Goal: Information Seeking & Learning: Learn about a topic

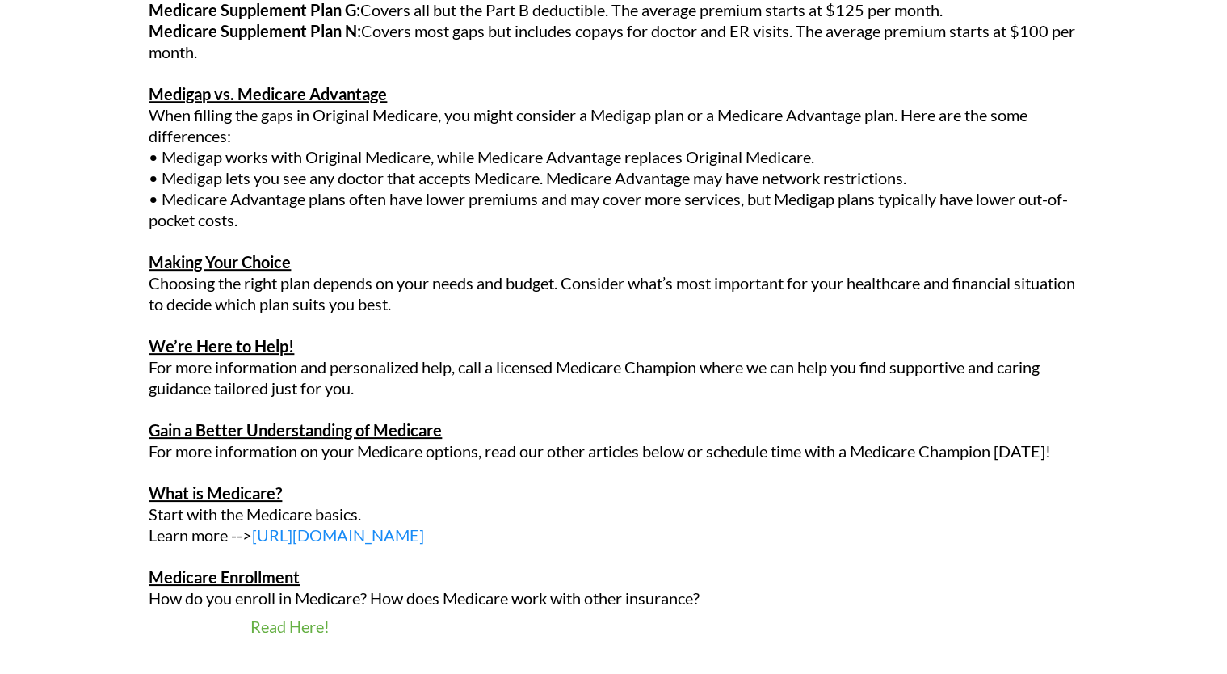
scroll to position [2572, 0]
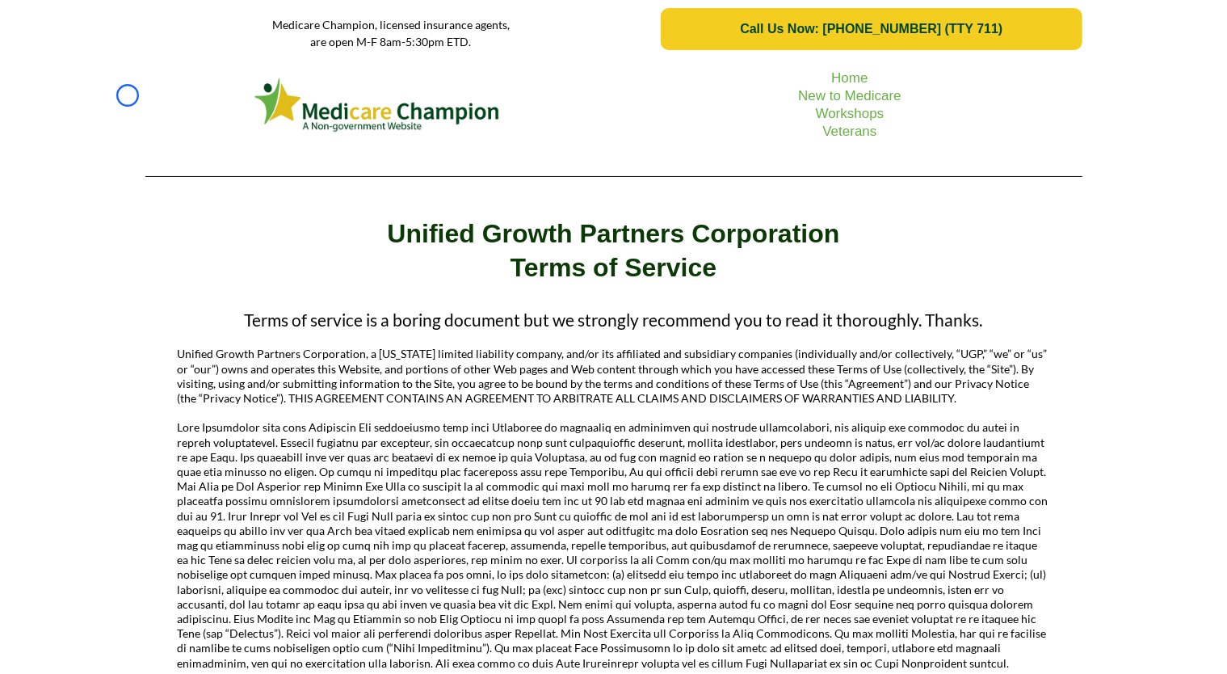
click at [128, 95] on div "Home New to Medicare Workshops Veterans" at bounding box center [613, 123] width 1227 height 131
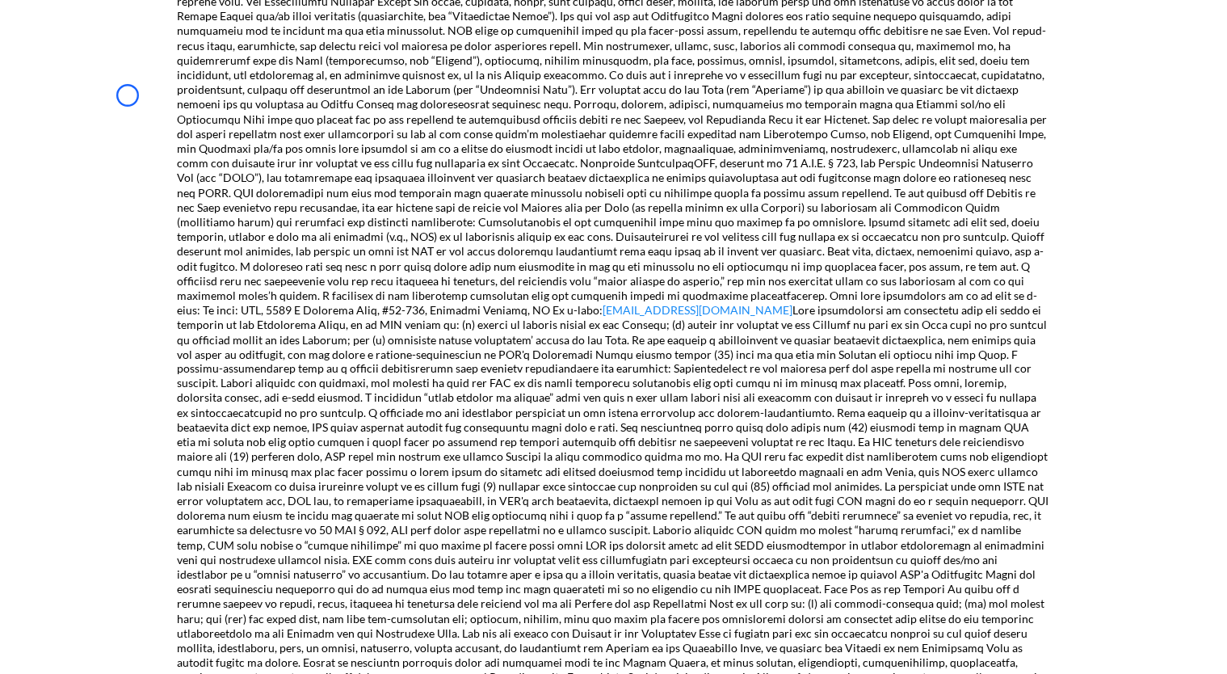
scroll to position [1363, 0]
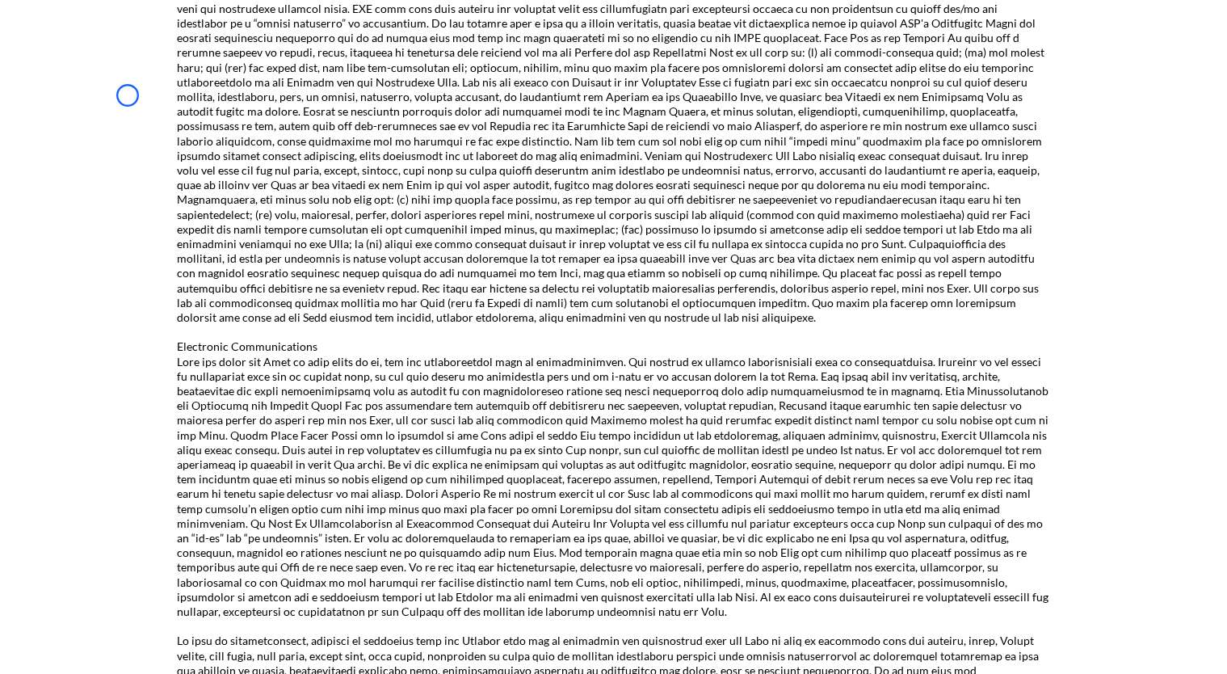
click at [128, 95] on div "Terms of service is a boring document but we strongly recommend you to read it …" at bounding box center [613, 39] width 1227 height 3256
